Goal: Navigation & Orientation: Find specific page/section

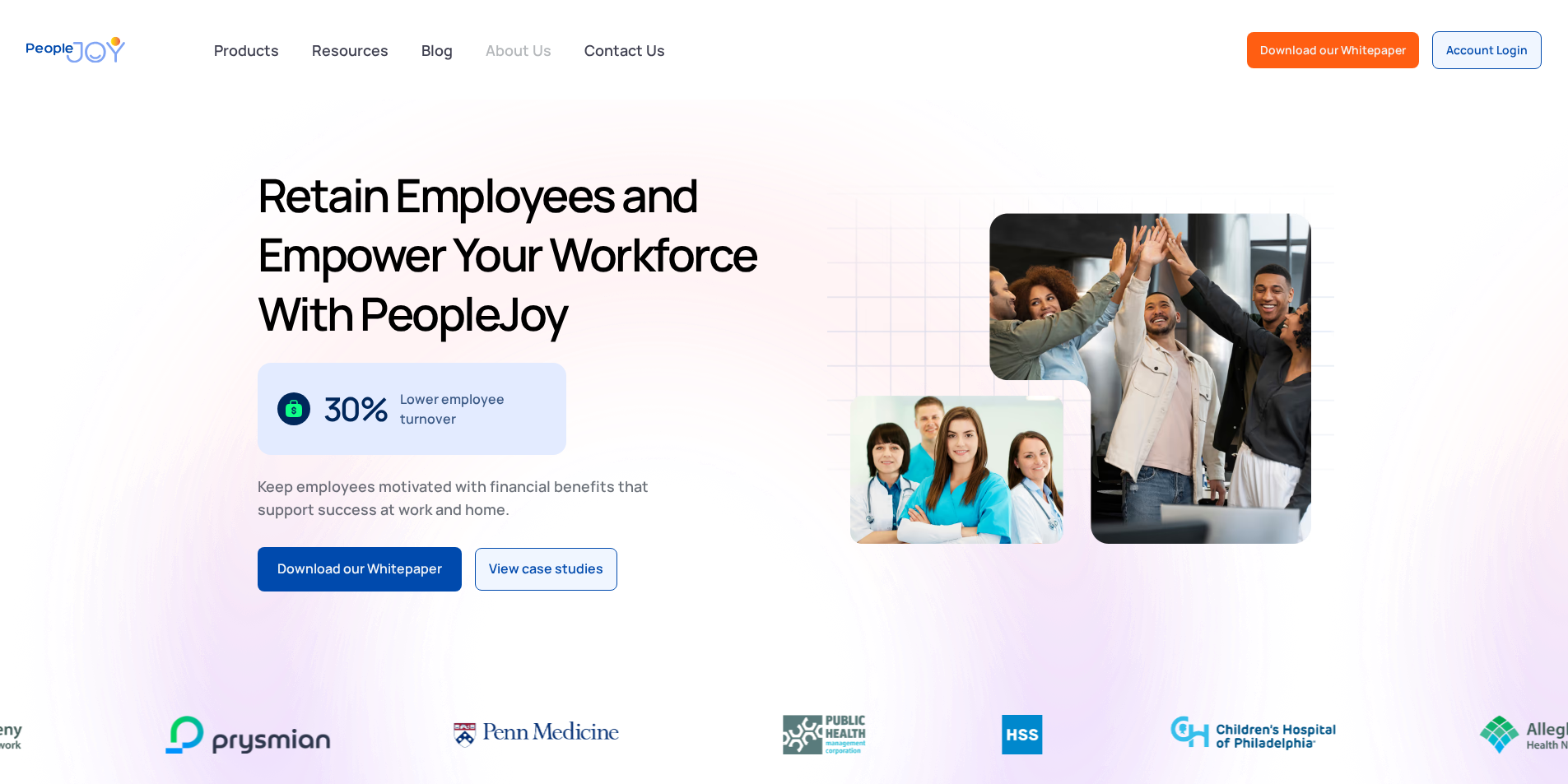
click at [525, 52] on link "About Us" at bounding box center [518, 50] width 85 height 37
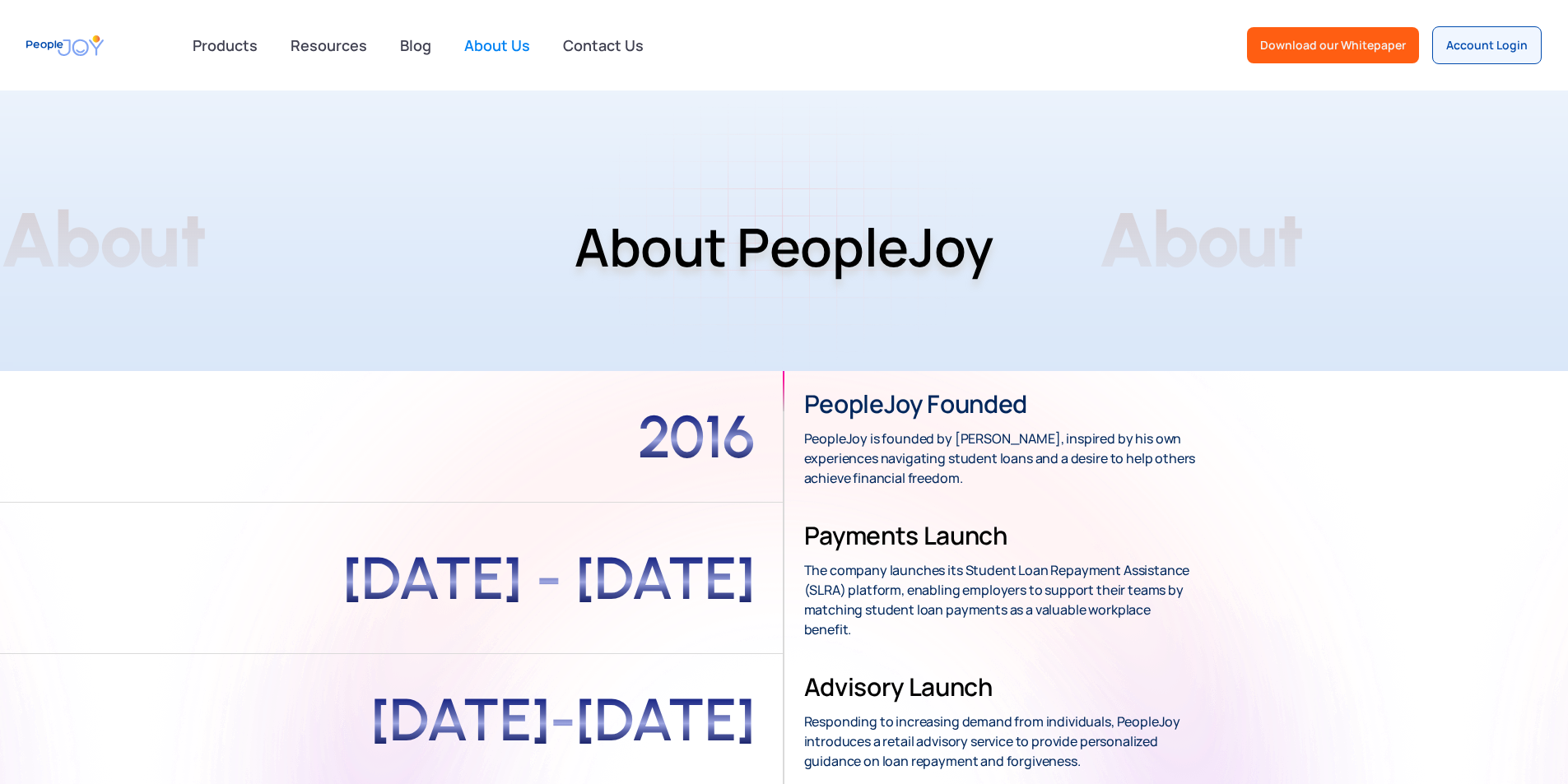
click at [63, 51] on img "home" at bounding box center [65, 46] width 78 height 37
